Goal: Information Seeking & Learning: Learn about a topic

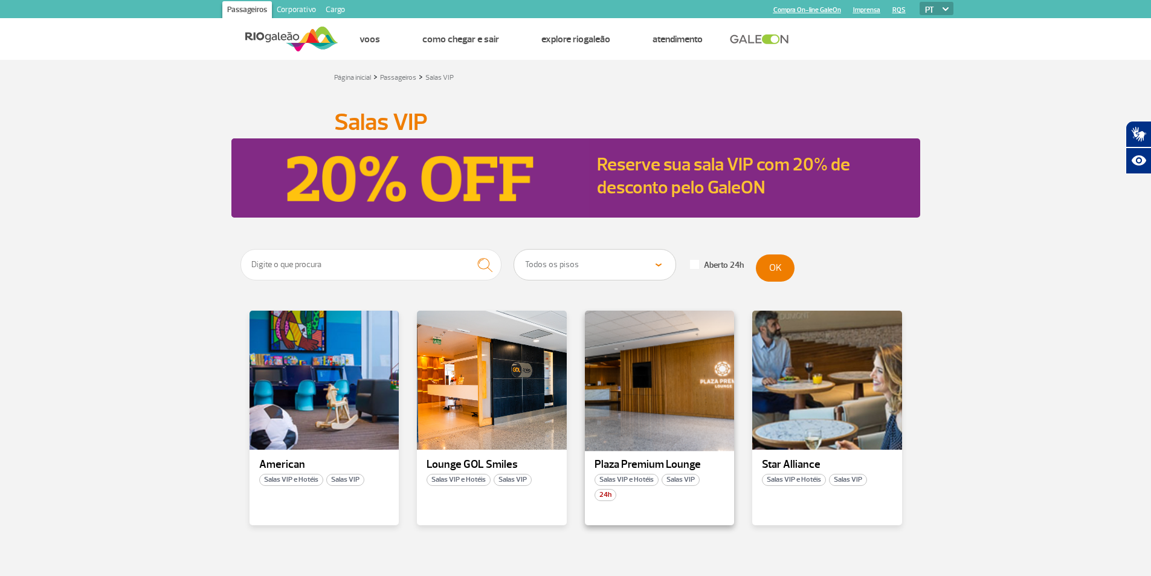
click at [692, 435] on div at bounding box center [659, 380] width 152 height 142
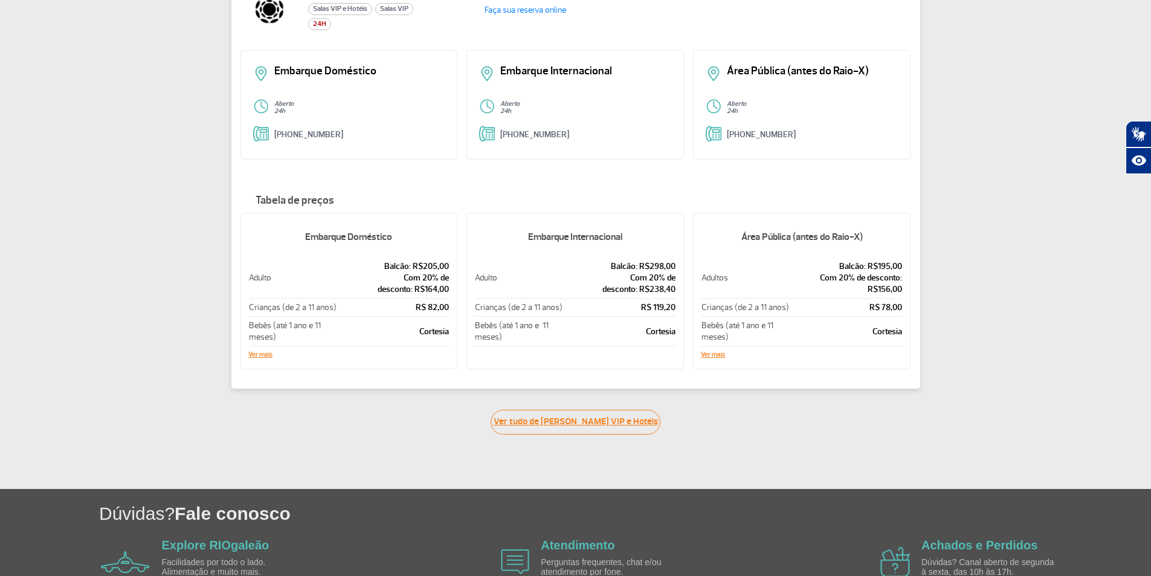
scroll to position [121, 0]
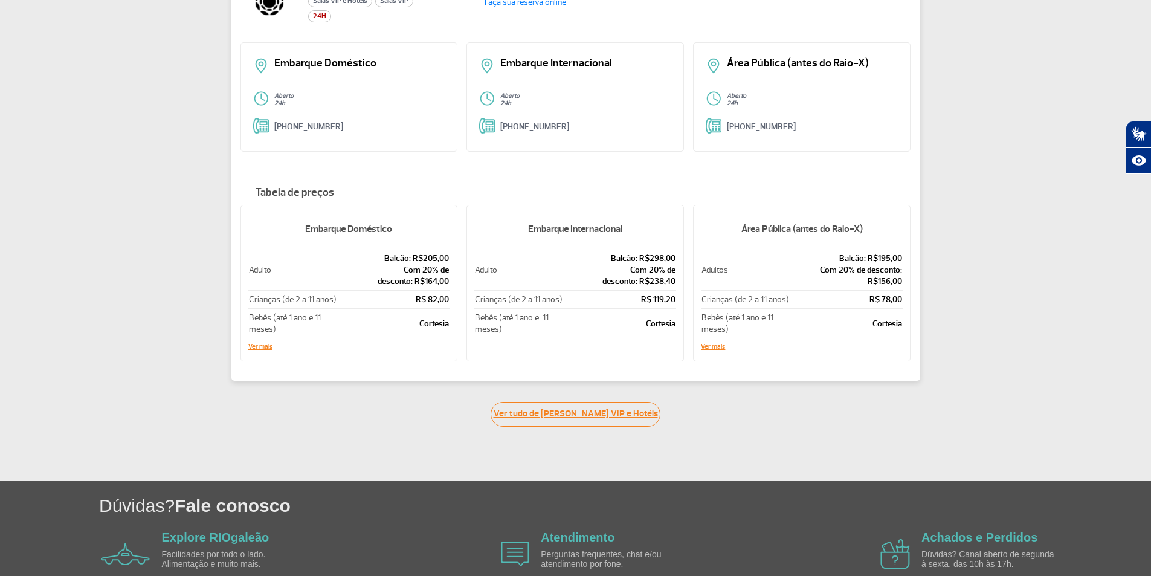
click at [615, 416] on link "Ver tudo de [PERSON_NAME] VIP e Hotéis" at bounding box center [576, 414] width 170 height 25
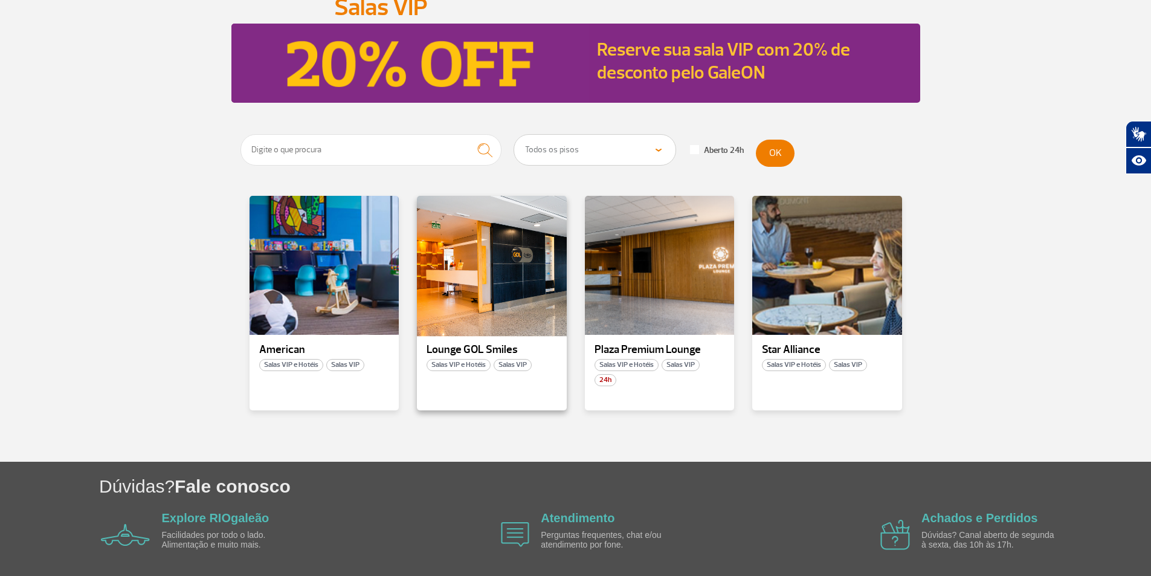
scroll to position [160, 0]
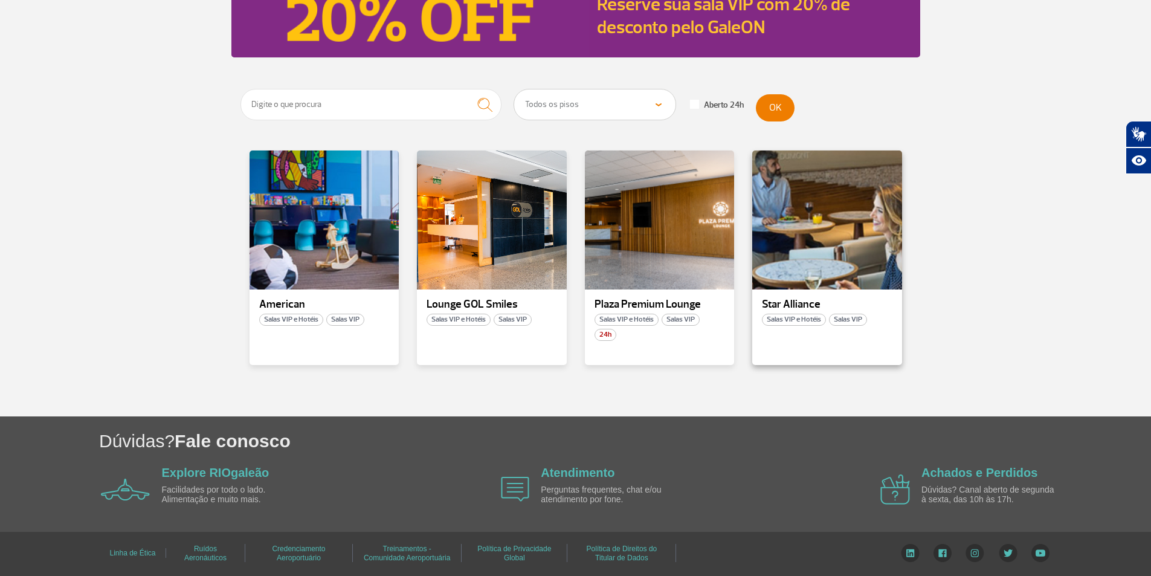
click at [804, 299] on p "Star Alliance" at bounding box center [827, 305] width 131 height 12
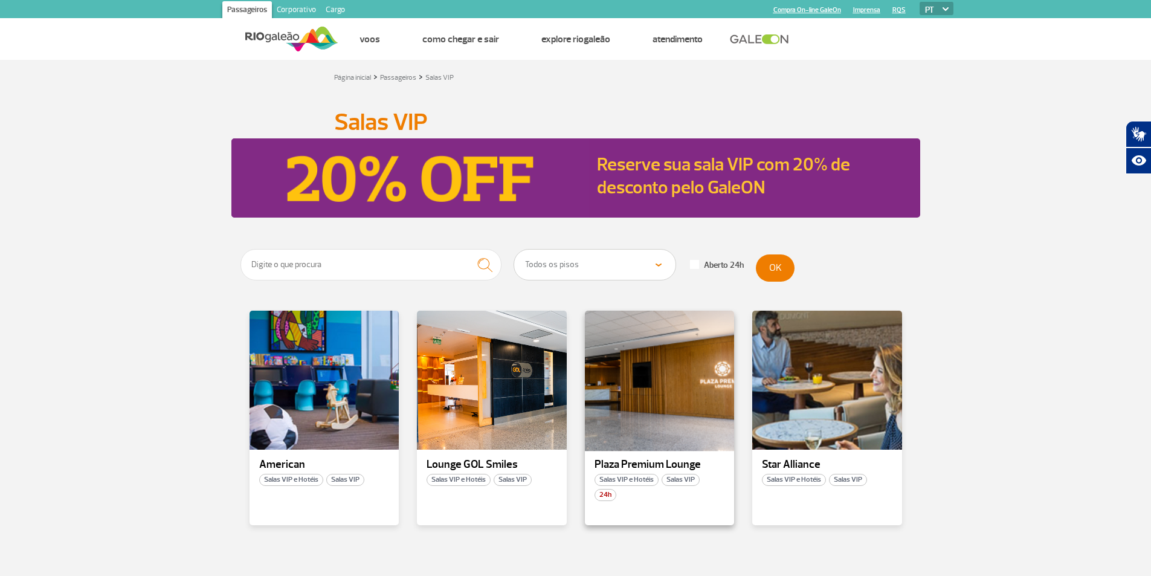
click at [663, 442] on div at bounding box center [659, 380] width 152 height 142
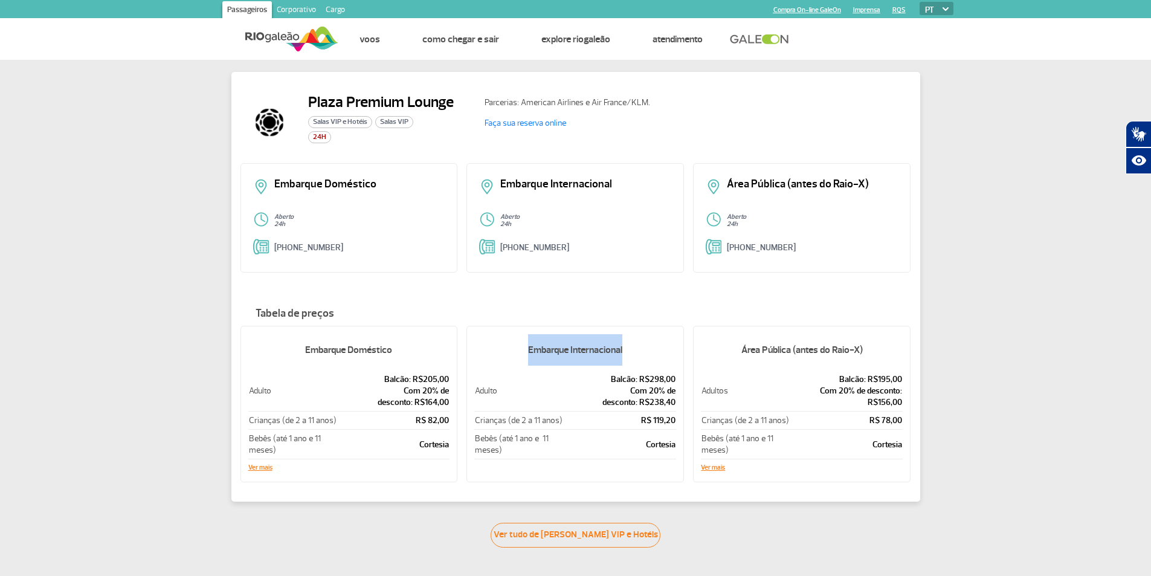
drag, startPoint x: 528, startPoint y: 349, endPoint x: 657, endPoint y: 356, distance: 129.5
click at [657, 355] on h5 "Embarque Internacional" at bounding box center [575, 349] width 202 height 31
click at [602, 389] on p "Com 20% de desconto: R$238,40" at bounding box center [620, 396] width 111 height 23
drag, startPoint x: 368, startPoint y: 300, endPoint x: 377, endPoint y: 302, distance: 9.1
